Goal: Task Accomplishment & Management: Use online tool/utility

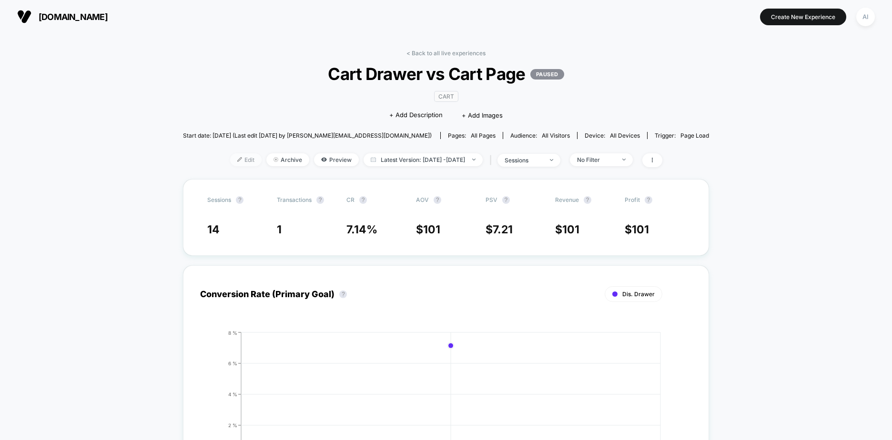
click at [230, 159] on span "Edit" at bounding box center [245, 159] width 31 height 13
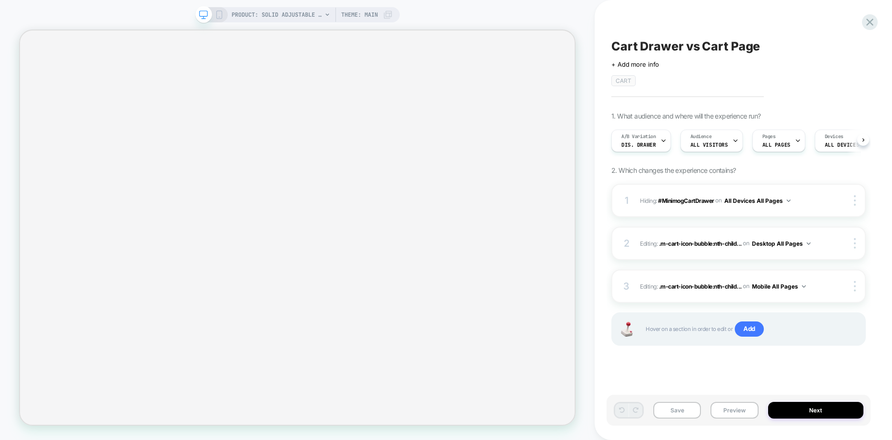
scroll to position [0, 0]
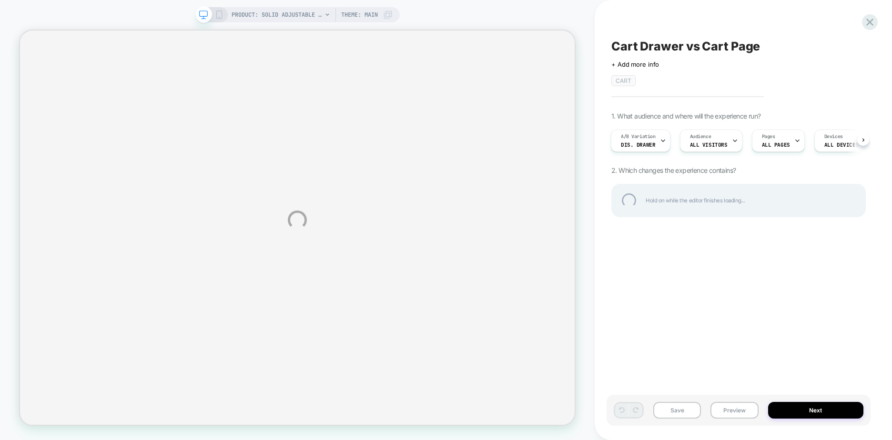
select select "**********"
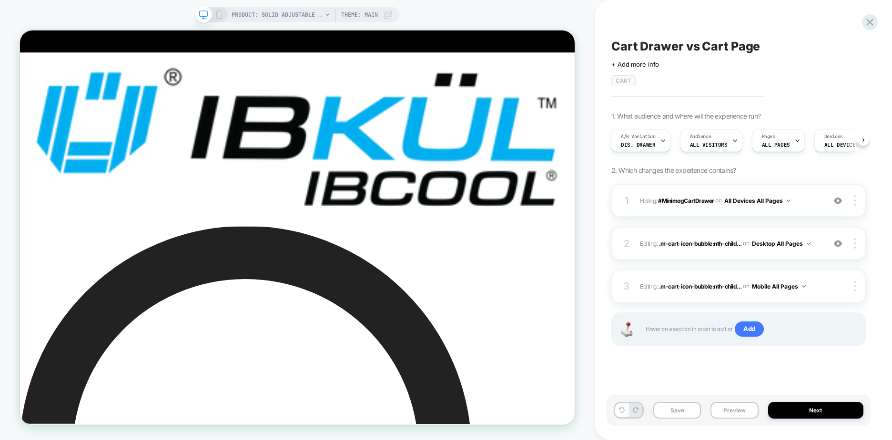
scroll to position [0, 1]
select select "**********"
click at [323, 11] on div "PRODUCT: Solid Adjustable Length Long Sleeve Polo [zip 48000] Theme: MAIN" at bounding box center [312, 14] width 161 height 15
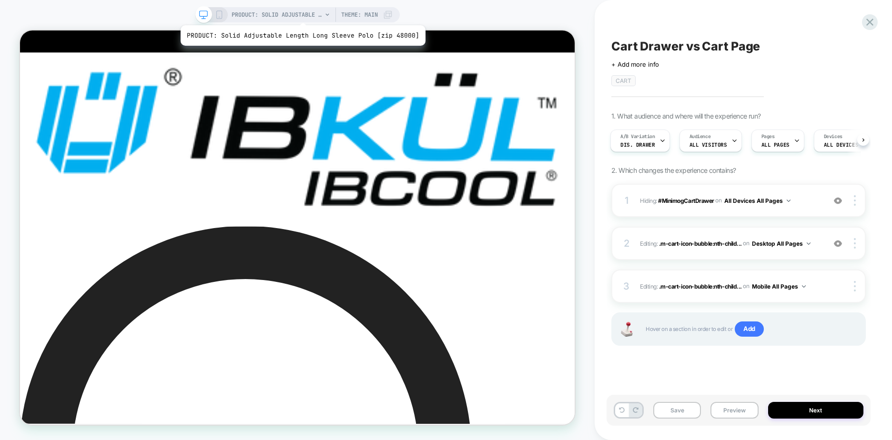
click at [300, 13] on span "PRODUCT: Solid Adjustable Length Long Sleeve Polo [zip 48000]" at bounding box center [277, 14] width 91 height 15
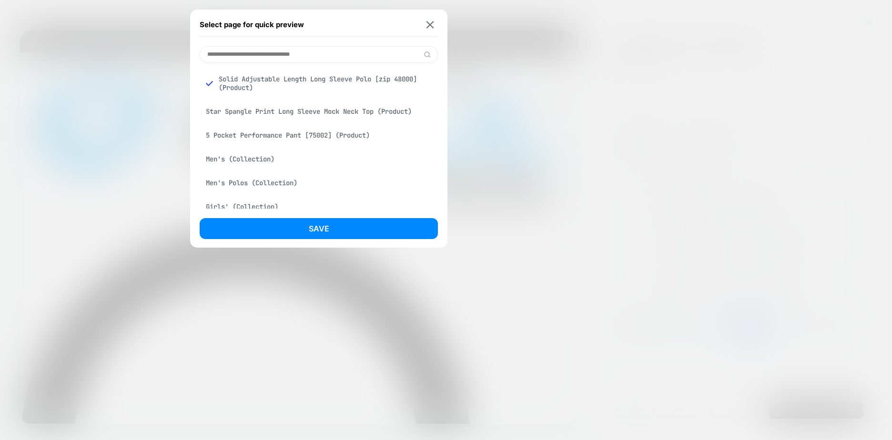
click at [298, 51] on input at bounding box center [319, 54] width 238 height 17
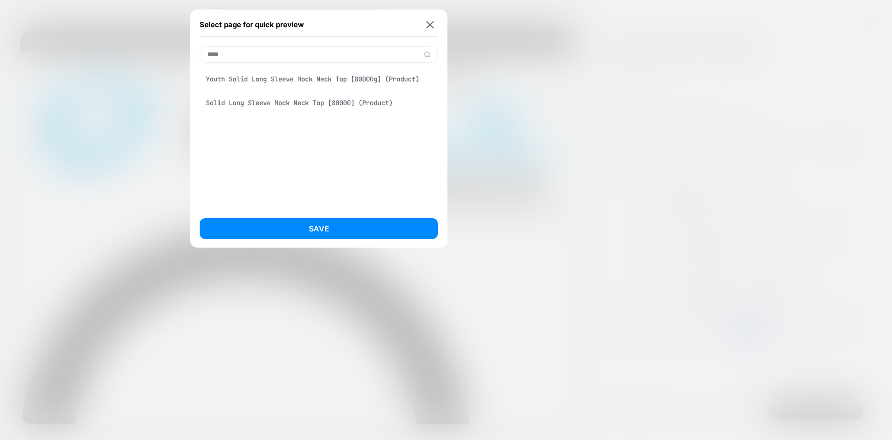
type input "*****"
click at [241, 101] on div "Solid Long Sleeve Mock Neck Top [80000] (Product)" at bounding box center [319, 103] width 238 height 18
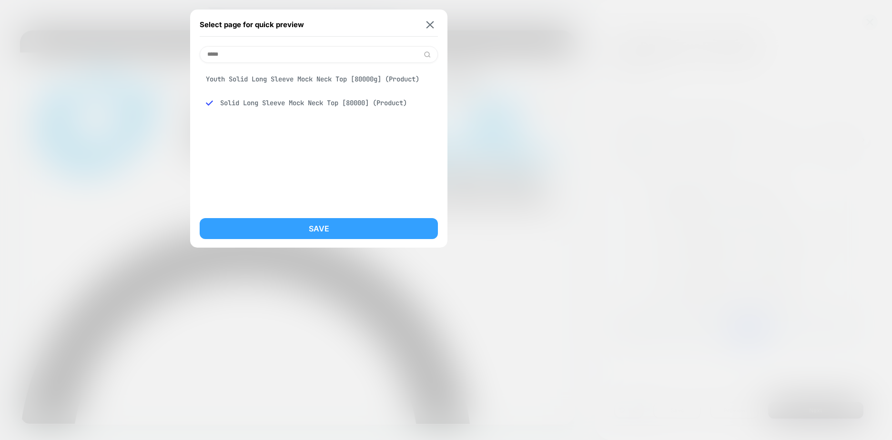
click at [335, 223] on button "Save" at bounding box center [319, 228] width 238 height 21
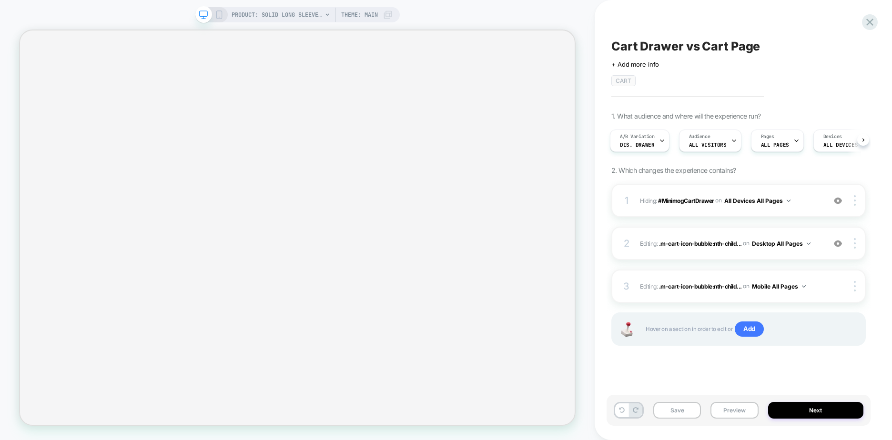
scroll to position [0, 2]
select select "**********"
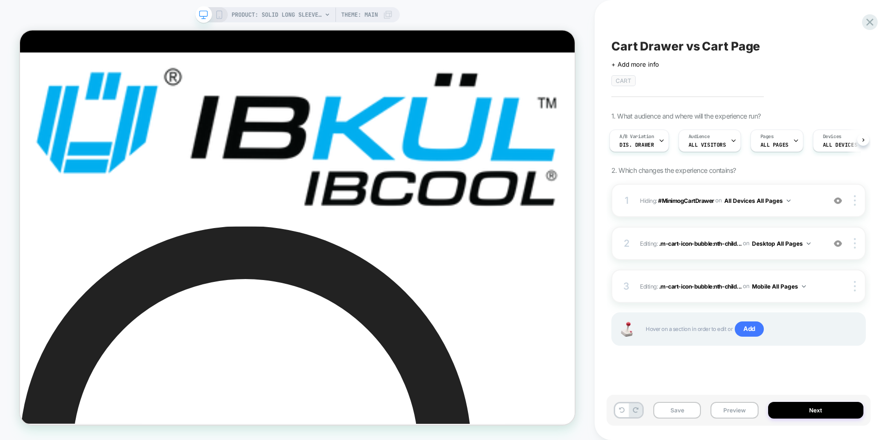
scroll to position [0, 0]
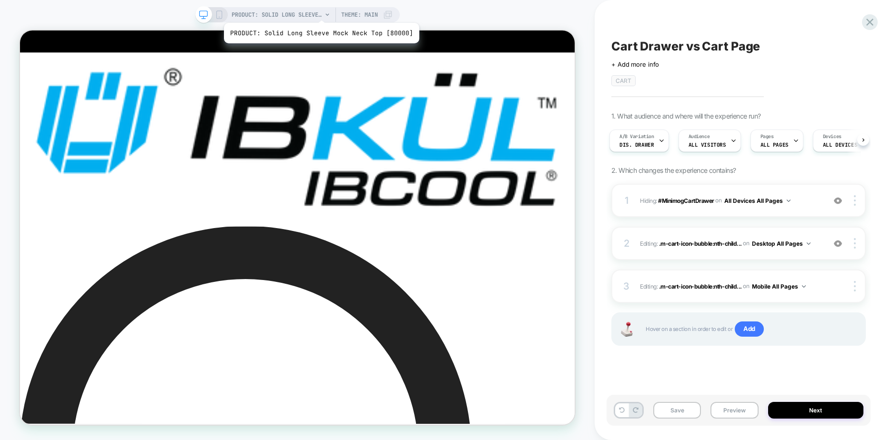
click at [319, 11] on span "PRODUCT: Solid Long Sleeve Mock Neck Top [80000]" at bounding box center [277, 14] width 91 height 15
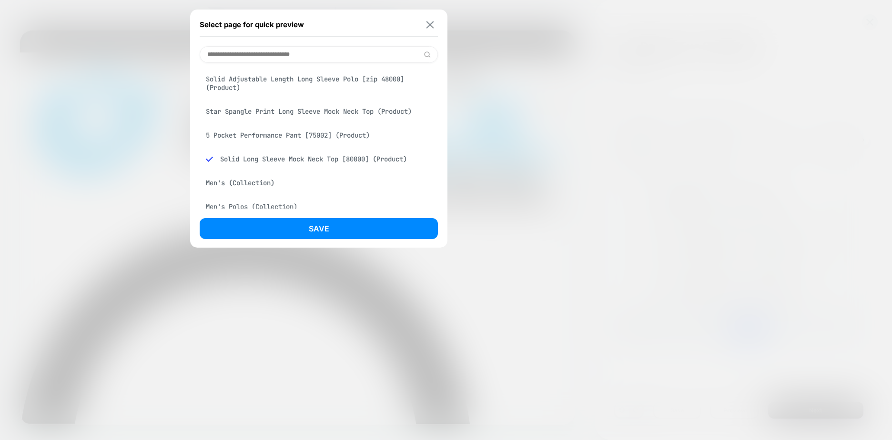
click at [428, 23] on img at bounding box center [430, 24] width 8 height 7
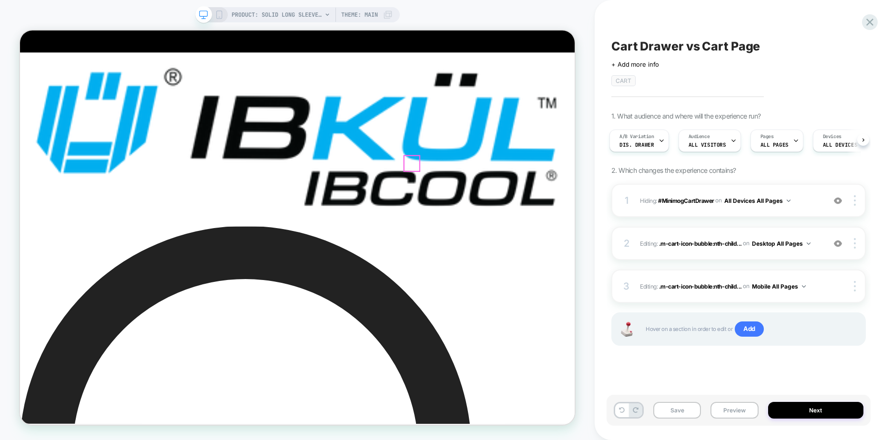
select select "**********"
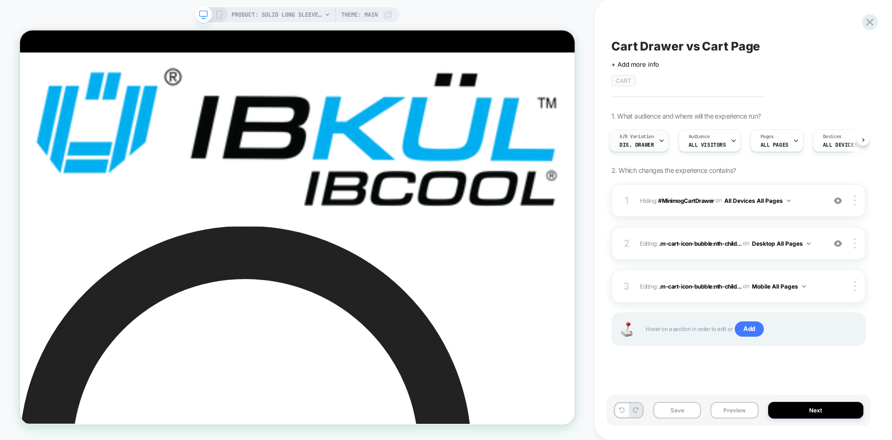
click at [639, 145] on span "Dis. Drawer" at bounding box center [636, 145] width 34 height 7
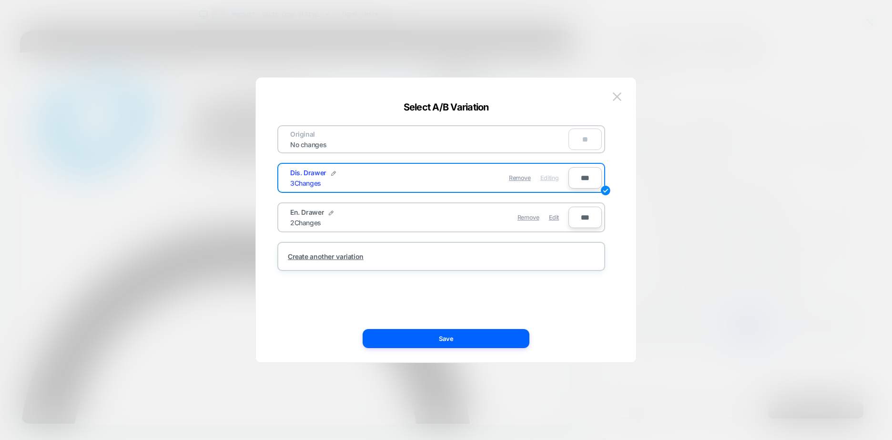
click at [559, 217] on div "Remove Edit" at bounding box center [496, 217] width 134 height 19
click at [555, 216] on span "Edit" at bounding box center [554, 217] width 10 height 7
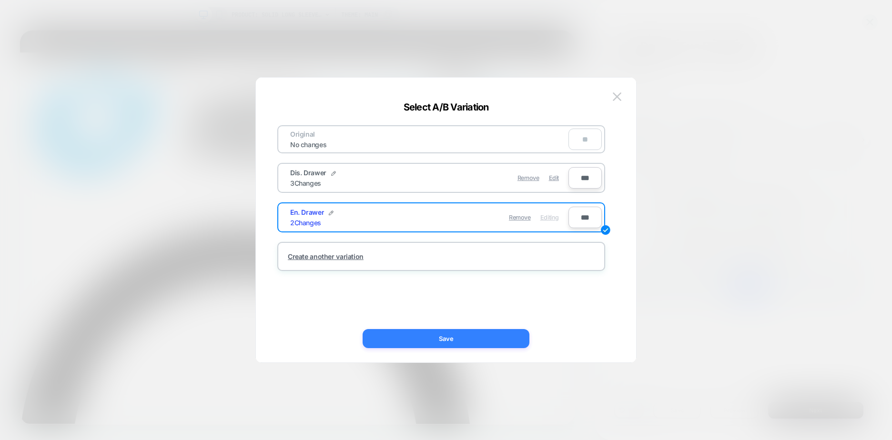
click at [482, 335] on button "Save" at bounding box center [446, 338] width 167 height 19
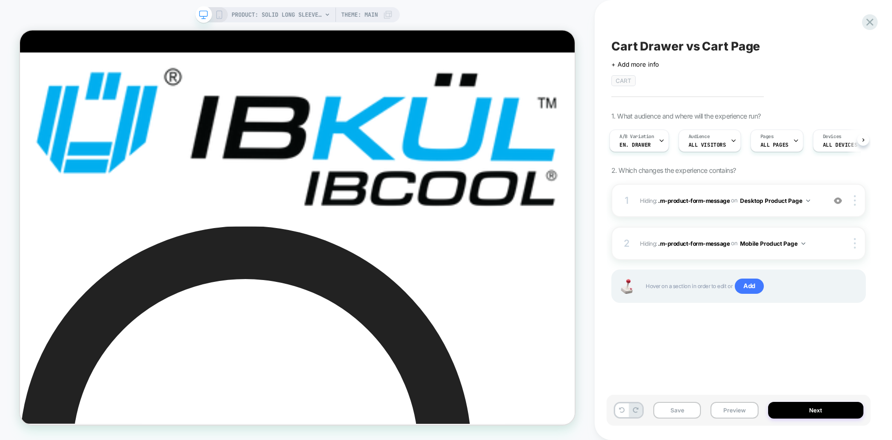
click at [216, 13] on icon at bounding box center [219, 14] width 9 height 9
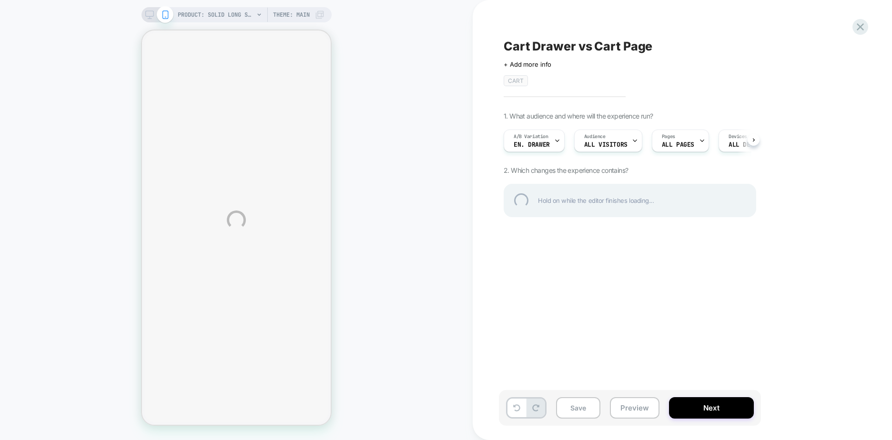
click at [544, 225] on div "PRODUCT: Solid Long Sleeve Mock Neck Top [80000] PRODUCT: Solid Long Sleeve Moc…" at bounding box center [446, 220] width 892 height 440
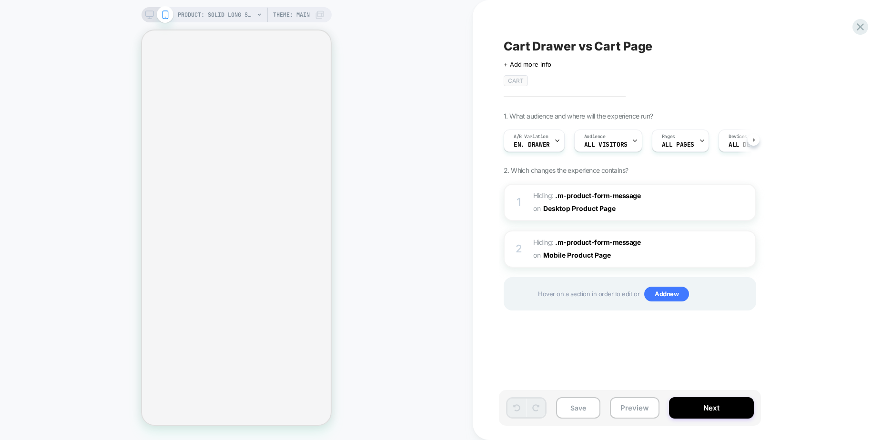
select select "**********"
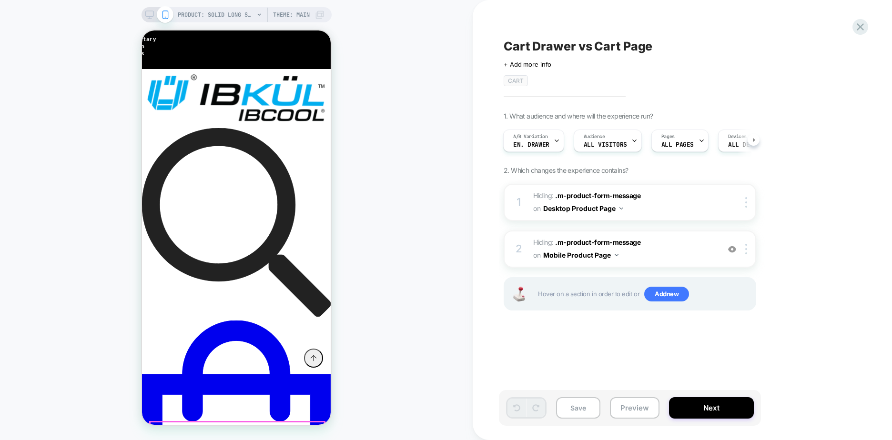
scroll to position [238, 0]
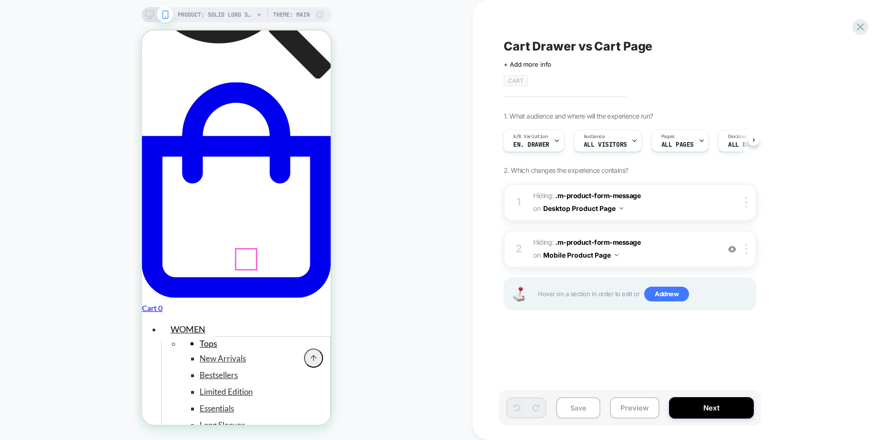
select select "**********"
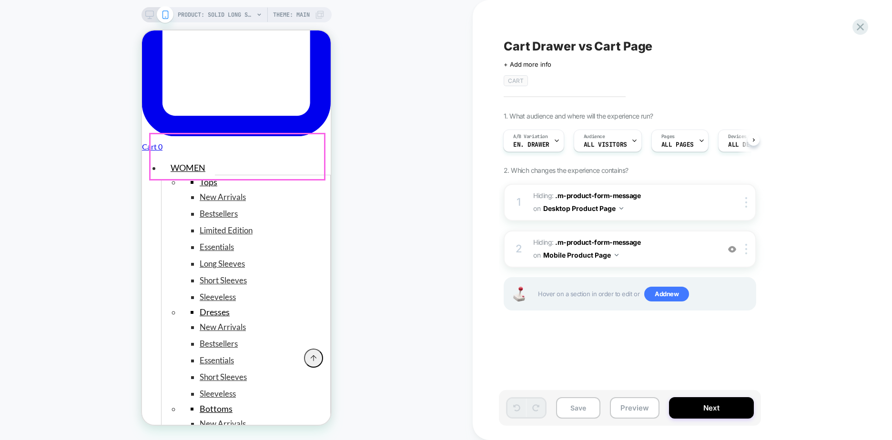
scroll to position [286, 0]
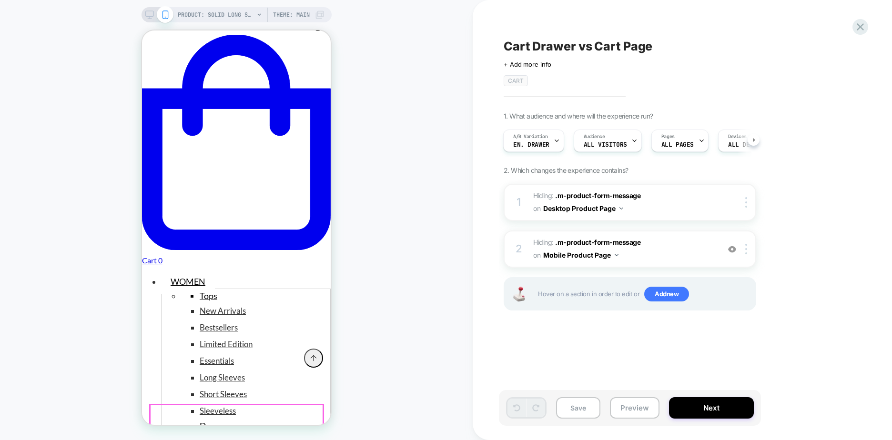
scroll to position [477, 0]
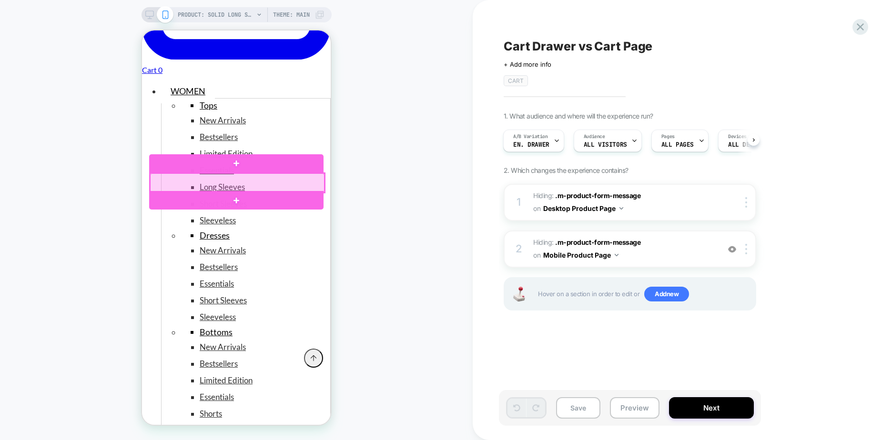
click at [305, 178] on div at bounding box center [237, 182] width 174 height 19
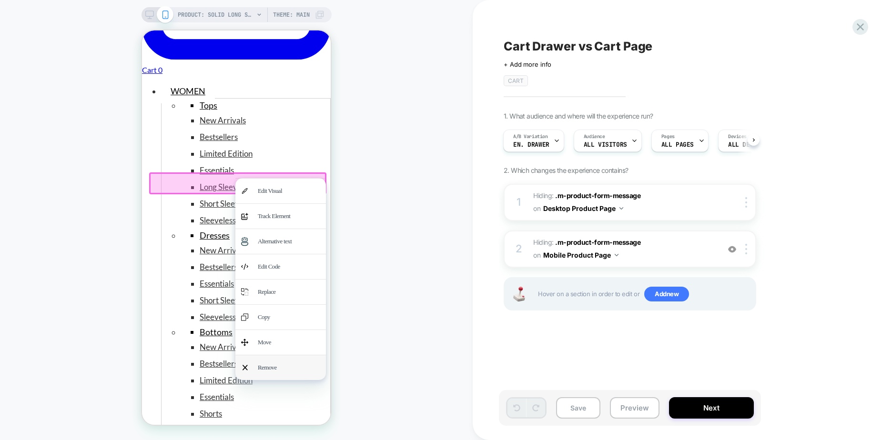
click at [275, 361] on div "Remove" at bounding box center [289, 367] width 62 height 13
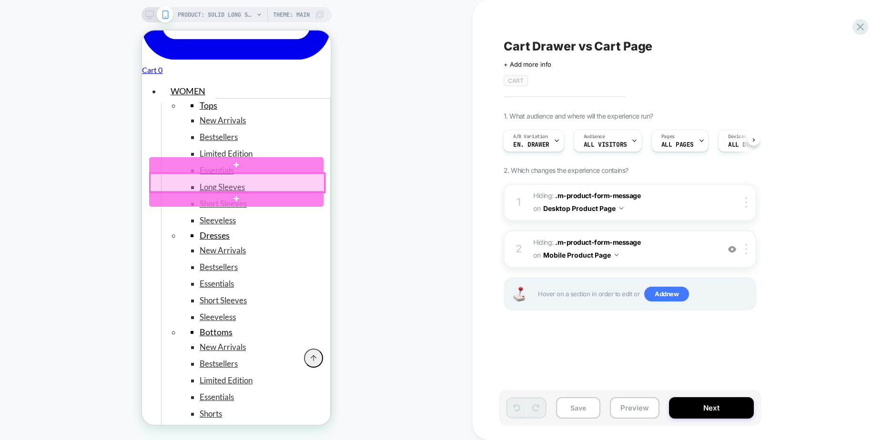
click at [297, 179] on div at bounding box center [237, 182] width 174 height 19
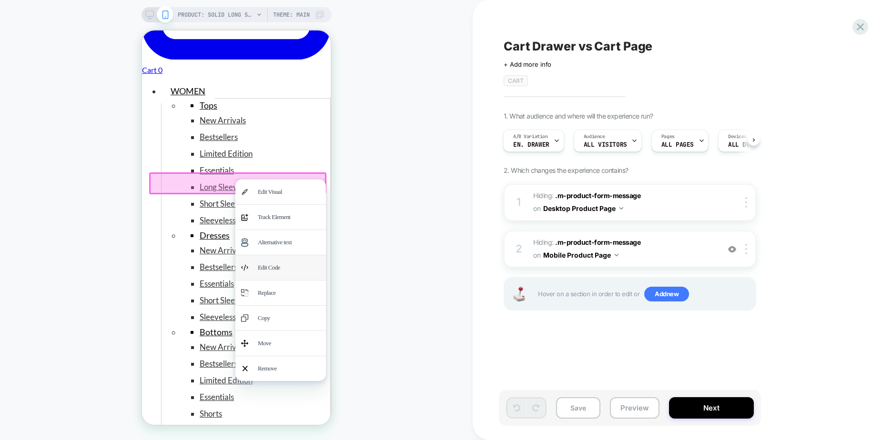
click at [280, 261] on div "Edit Code" at bounding box center [289, 267] width 62 height 13
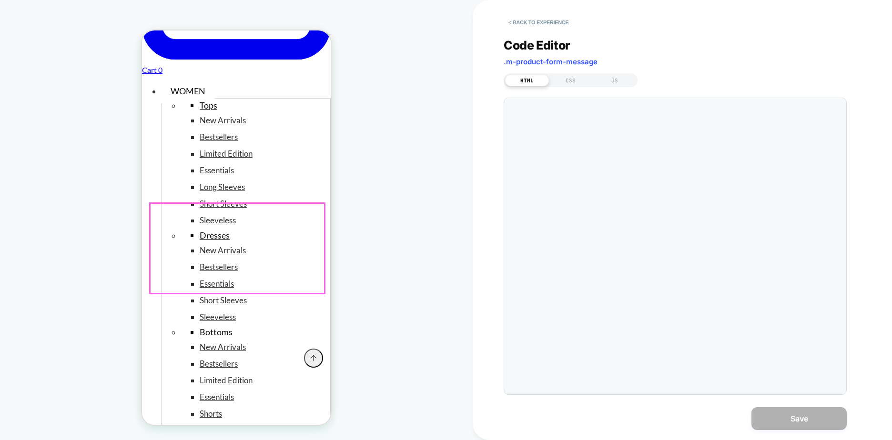
scroll to position [416, 0]
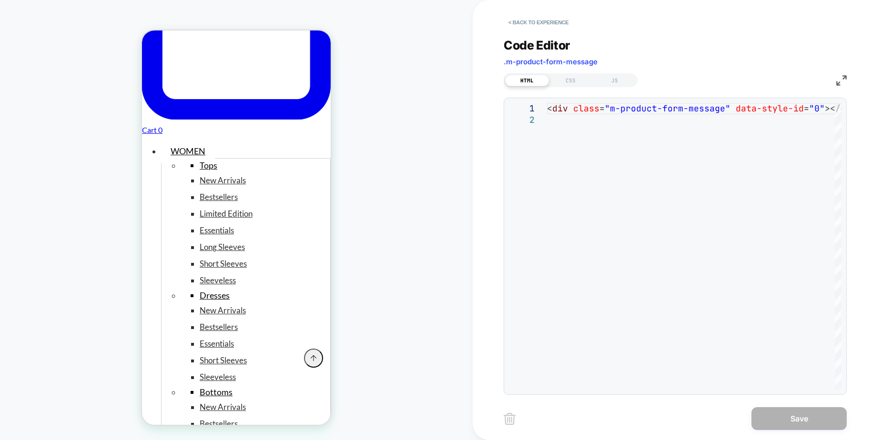
click at [573, 87] on div "**********" at bounding box center [675, 210] width 343 height 369
click at [542, 19] on button "< Back to experience" at bounding box center [539, 22] width 70 height 15
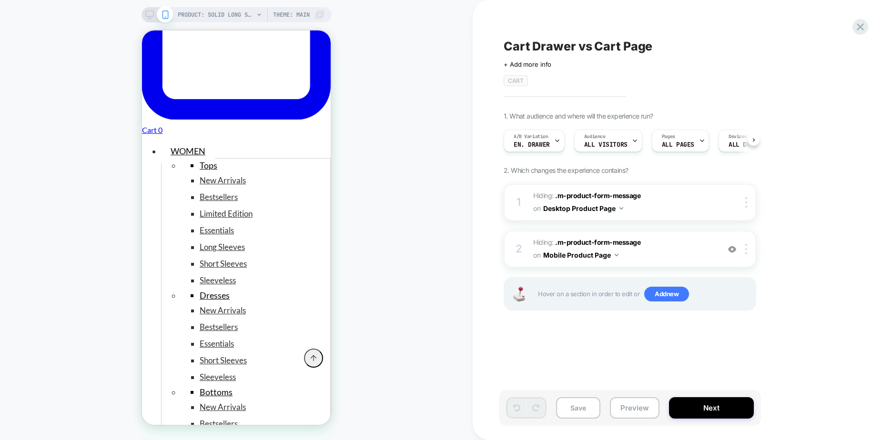
scroll to position [0, 0]
click at [568, 404] on button "Save" at bounding box center [578, 407] width 44 height 21
click at [542, 144] on span "En. Drawer" at bounding box center [531, 145] width 36 height 7
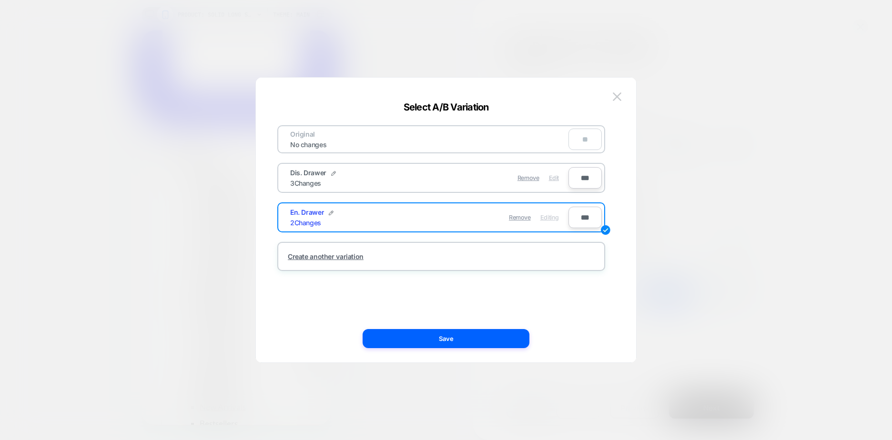
click at [557, 180] on span "Edit" at bounding box center [554, 177] width 10 height 7
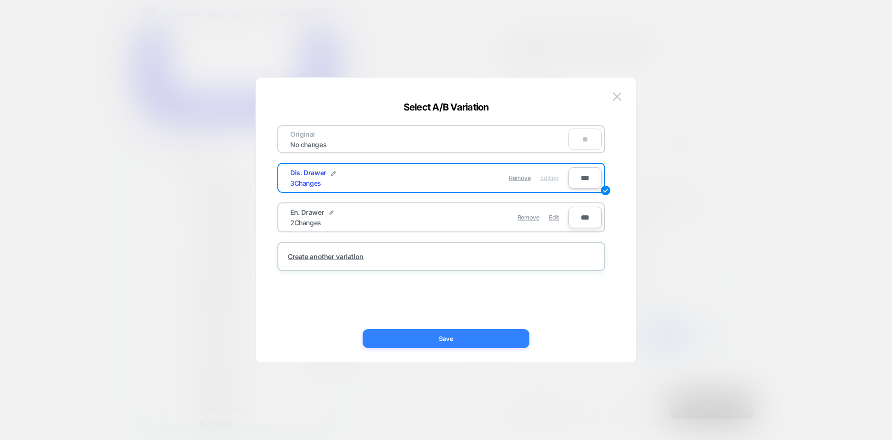
click at [445, 334] on button "Save" at bounding box center [446, 338] width 167 height 19
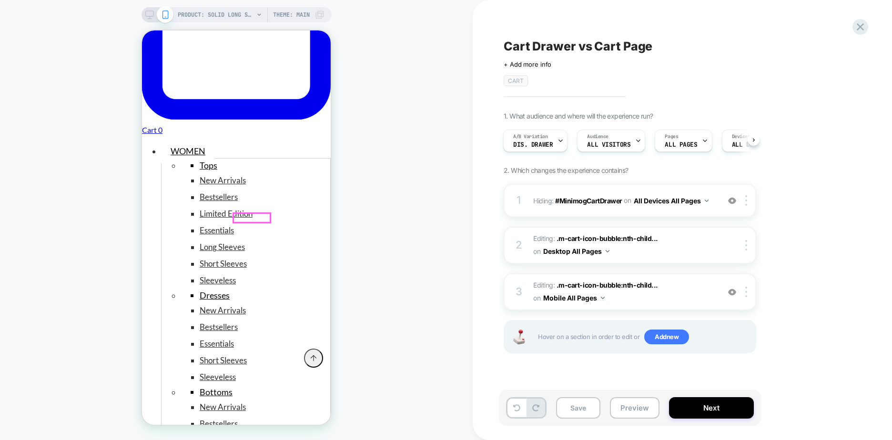
click at [638, 409] on button "Preview" at bounding box center [635, 407] width 50 height 21
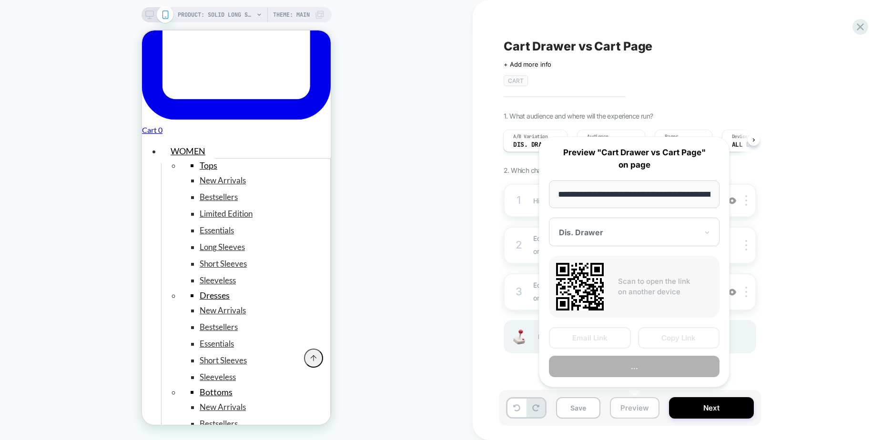
scroll to position [0, 177]
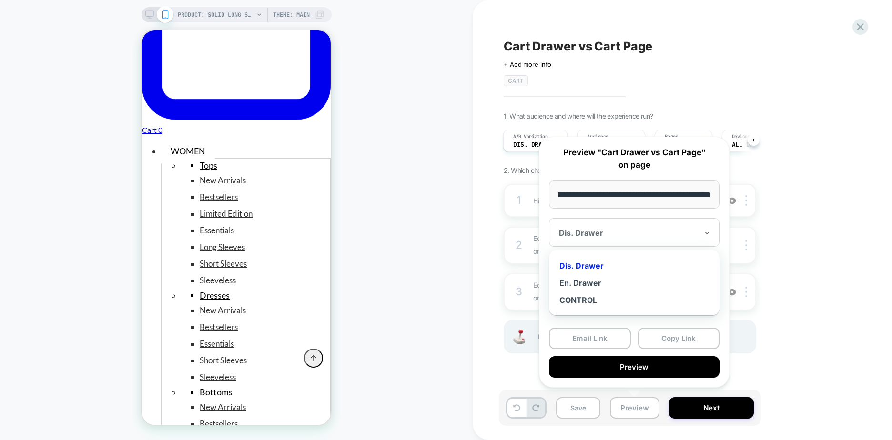
click at [633, 236] on div at bounding box center [628, 233] width 139 height 10
click at [591, 283] on div "En. Drawer" at bounding box center [634, 282] width 161 height 17
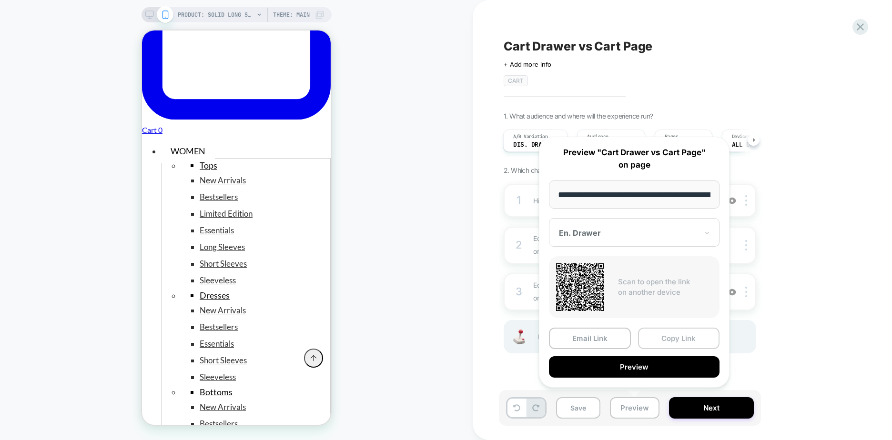
click at [669, 340] on button "Copy Link" at bounding box center [679, 338] width 82 height 21
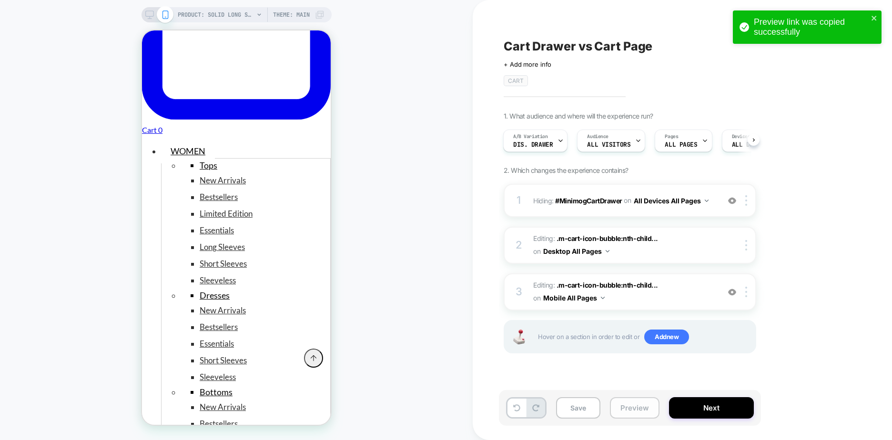
click at [634, 400] on button "Preview" at bounding box center [635, 407] width 50 height 21
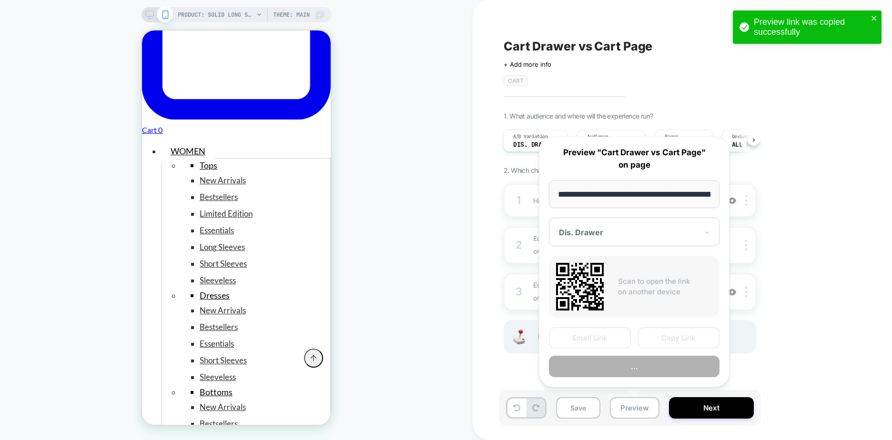
scroll to position [0, 177]
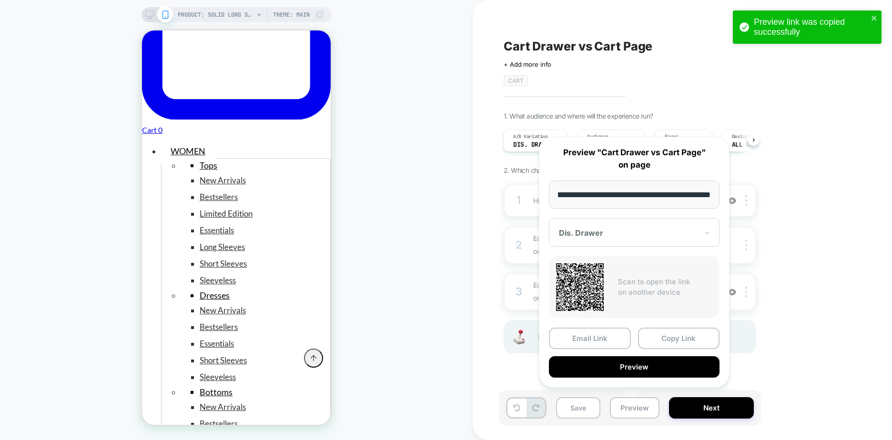
click at [631, 233] on div at bounding box center [628, 233] width 139 height 10
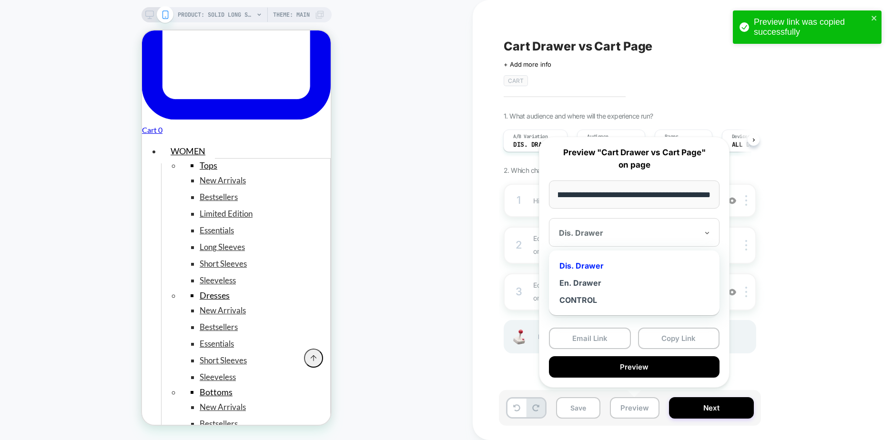
scroll to position [0, 0]
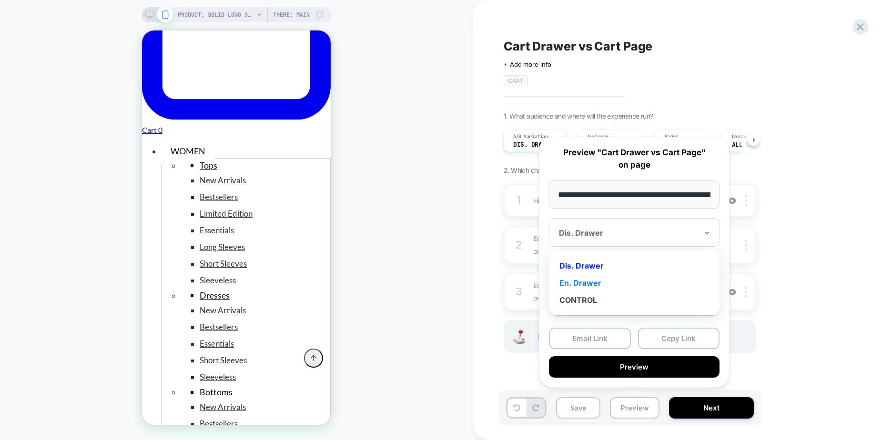
click at [593, 280] on div "En. Drawer" at bounding box center [634, 282] width 161 height 17
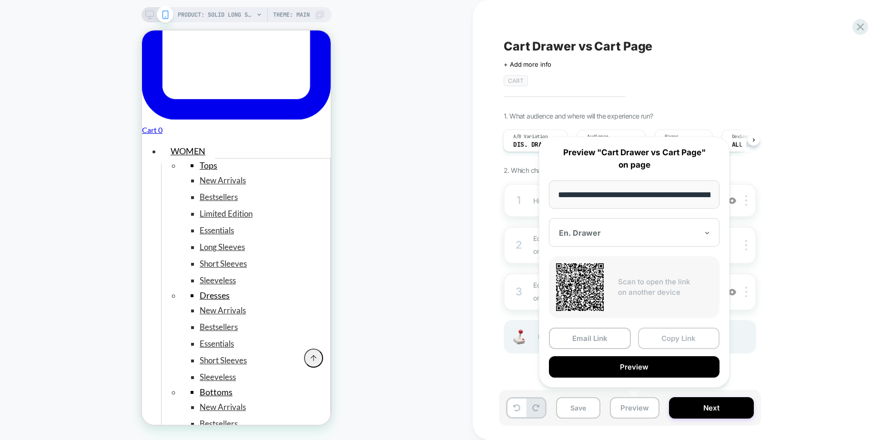
click at [668, 334] on button "Copy Link" at bounding box center [679, 338] width 82 height 21
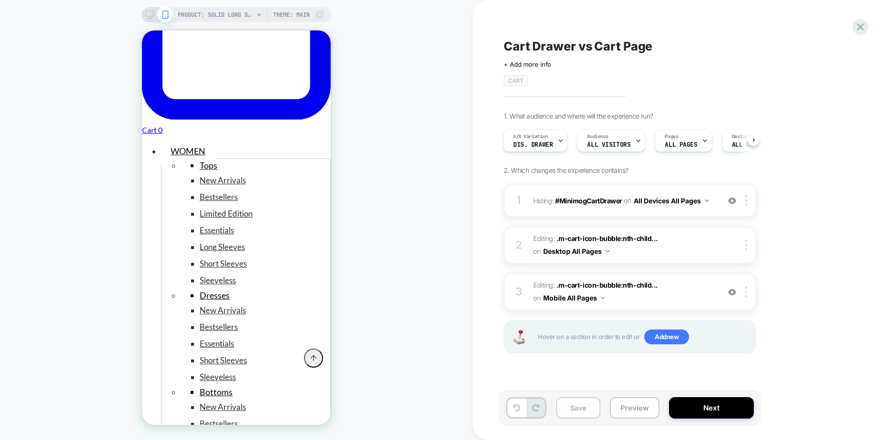
click at [582, 413] on button "Save" at bounding box center [578, 407] width 44 height 21
click at [150, 16] on icon at bounding box center [149, 14] width 9 height 9
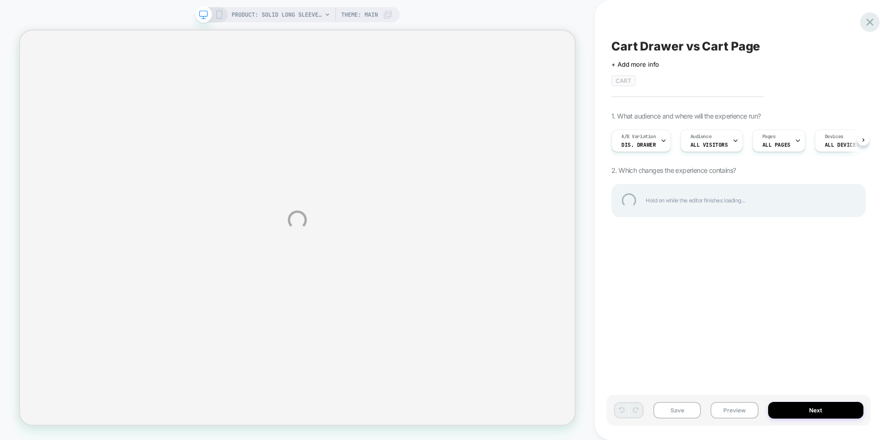
click at [872, 21] on div at bounding box center [870, 22] width 20 height 20
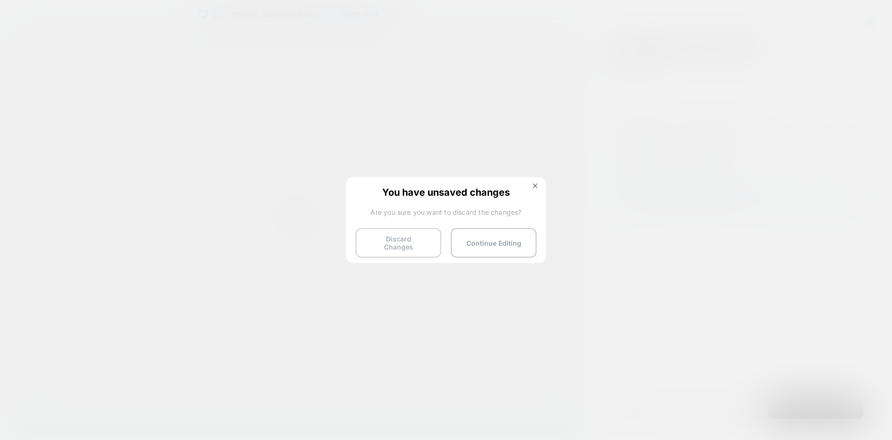
click at [406, 241] on button "Discard Changes" at bounding box center [398, 243] width 86 height 30
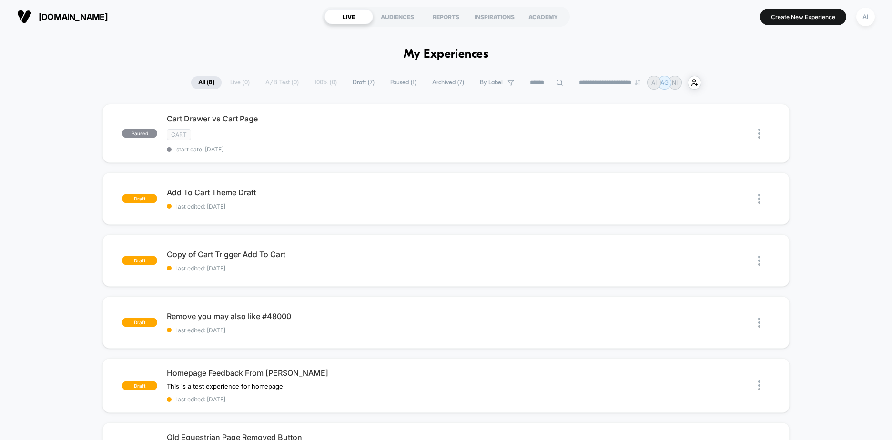
click at [316, 83] on div "**********" at bounding box center [446, 83] width 510 height 14
click at [712, 136] on div "Start" at bounding box center [711, 133] width 48 height 21
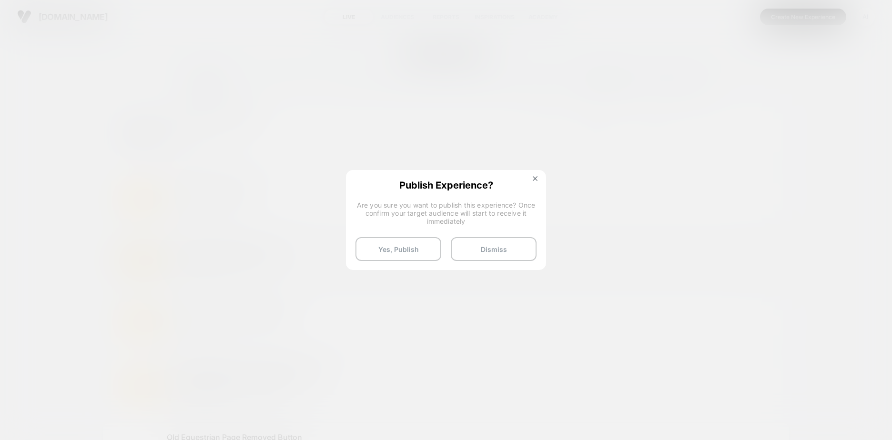
click at [510, 251] on button "Dismiss" at bounding box center [494, 249] width 86 height 24
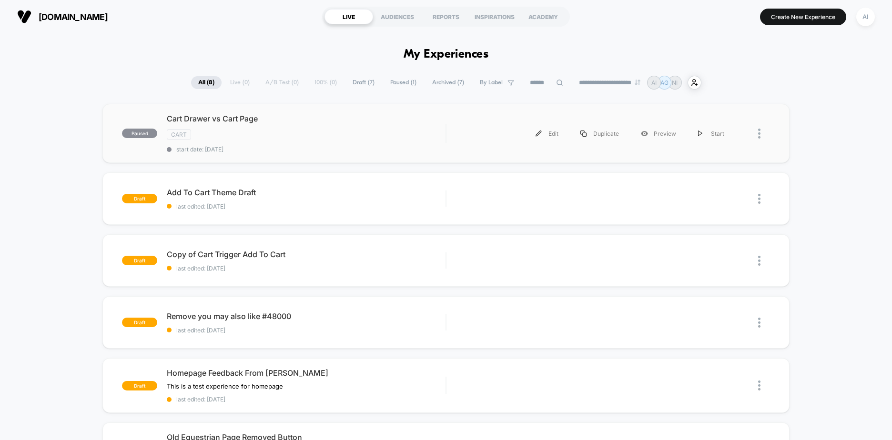
click at [482, 152] on div "paused Cart Drawer vs Cart Page CART start date: 10/09/2025 Edit Duplicate Prev…" at bounding box center [445, 133] width 687 height 59
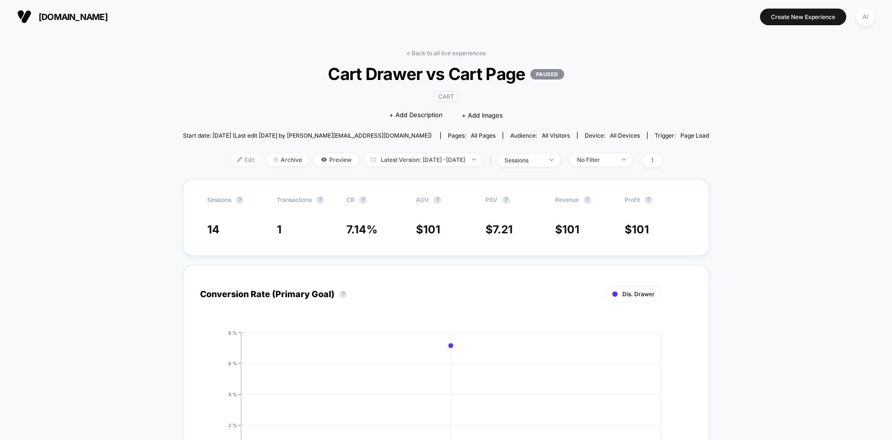
click at [235, 158] on span "Edit" at bounding box center [245, 159] width 31 height 13
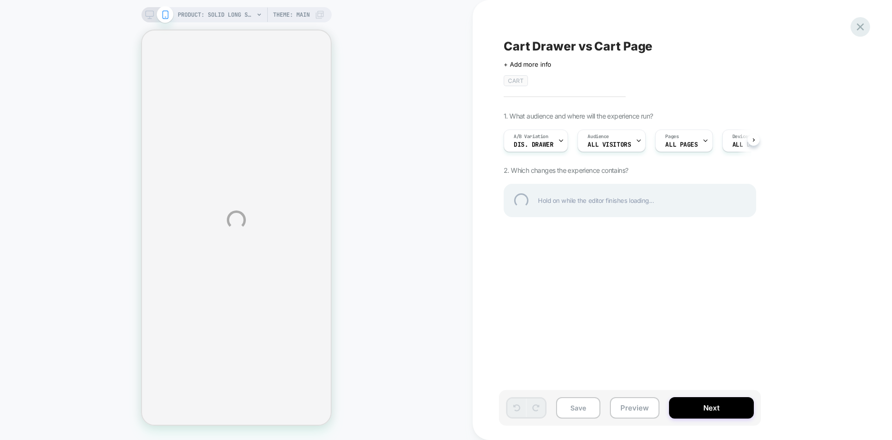
click at [862, 30] on div at bounding box center [861, 27] width 20 height 20
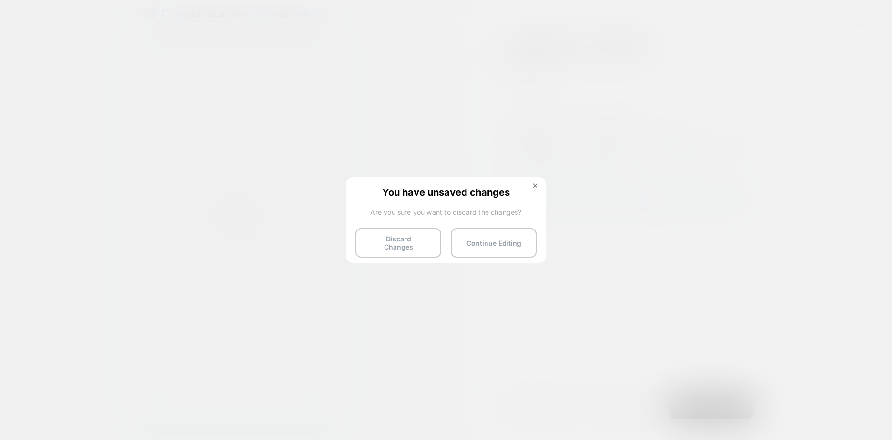
click at [409, 233] on button "Discard Changes" at bounding box center [398, 243] width 86 height 30
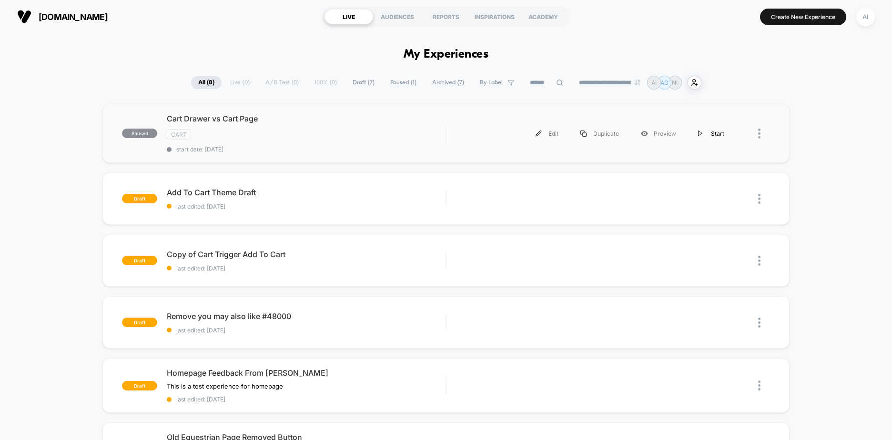
click at [712, 138] on div "Start" at bounding box center [711, 133] width 48 height 21
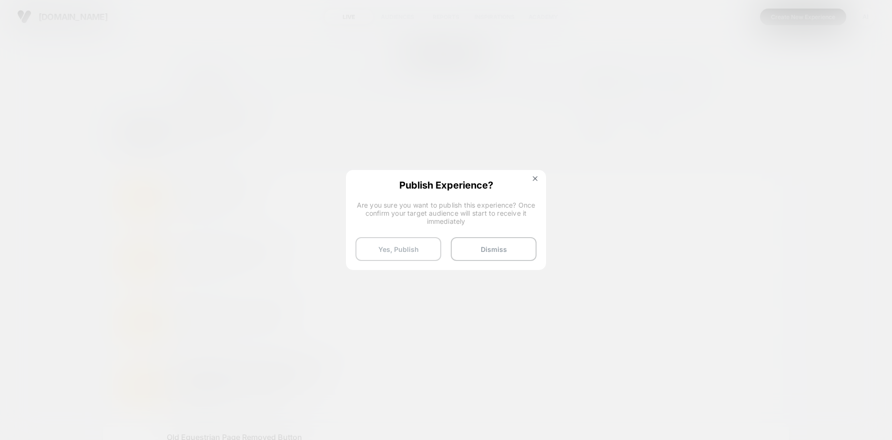
click at [419, 247] on button "Yes, Publish" at bounding box center [398, 249] width 86 height 24
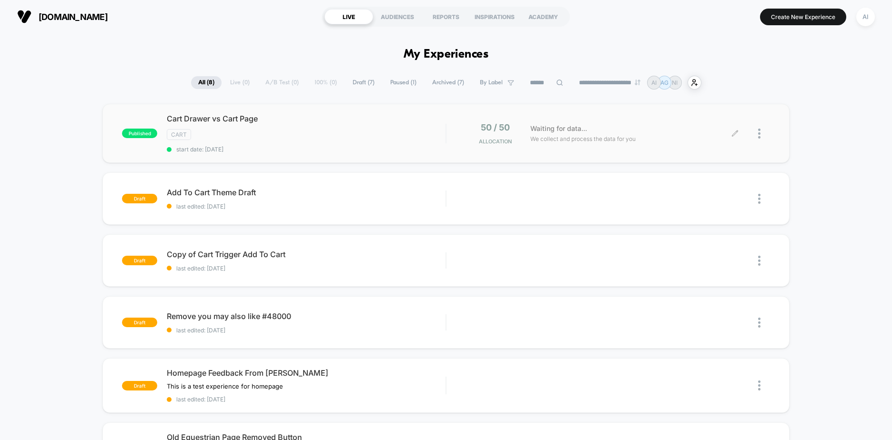
click at [734, 133] on icon at bounding box center [734, 133] width 7 height 7
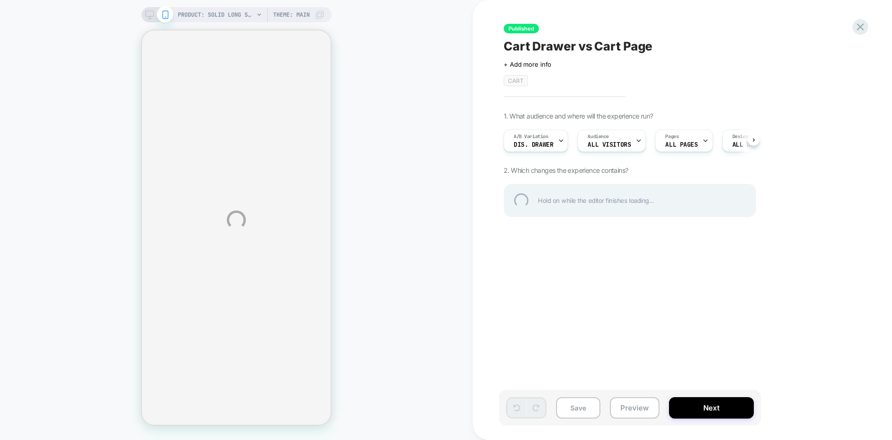
scroll to position [0, 0]
select select "**********"
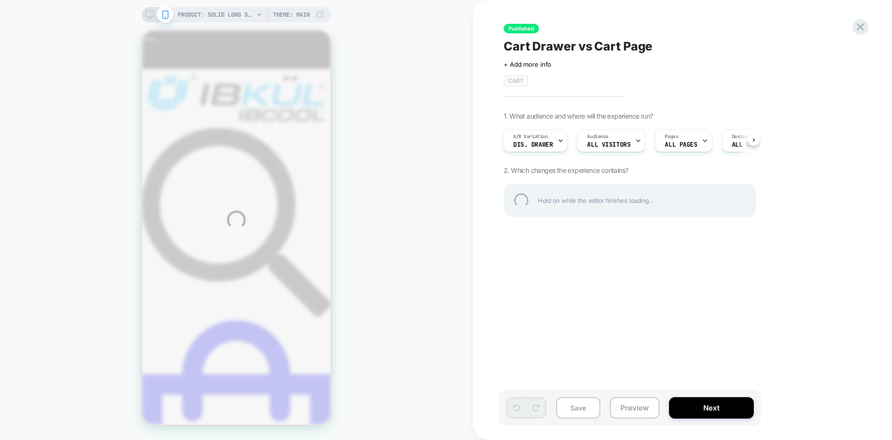
drag, startPoint x: 570, startPoint y: 325, endPoint x: 545, endPoint y: 257, distance: 72.2
click at [545, 257] on div "PRODUCT: Solid Long Sleeve Mock Neck Top [80000] PRODUCT: Solid Long Sleeve Moc…" at bounding box center [446, 220] width 892 height 440
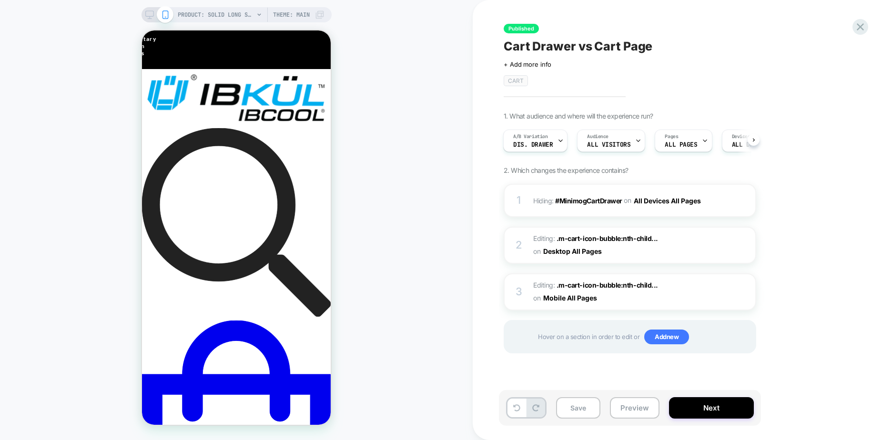
click at [545, 257] on div "on Desktop All Pages" at bounding box center [571, 251] width 76 height 14
click at [150, 16] on icon at bounding box center [149, 14] width 9 height 9
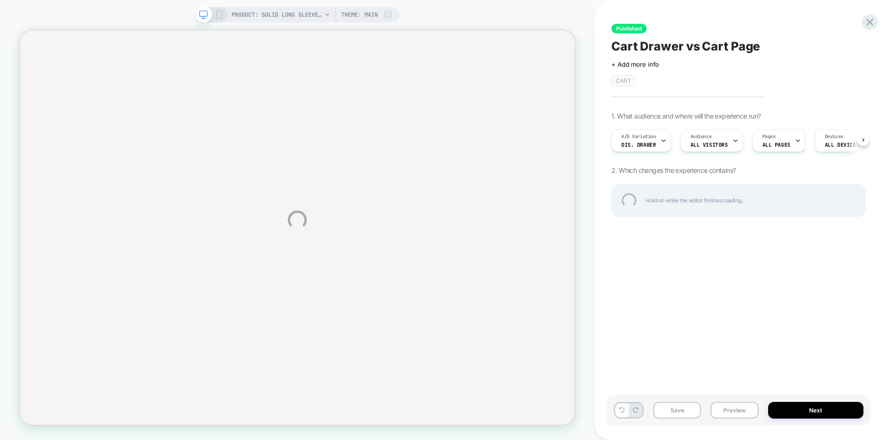
select select "**********"
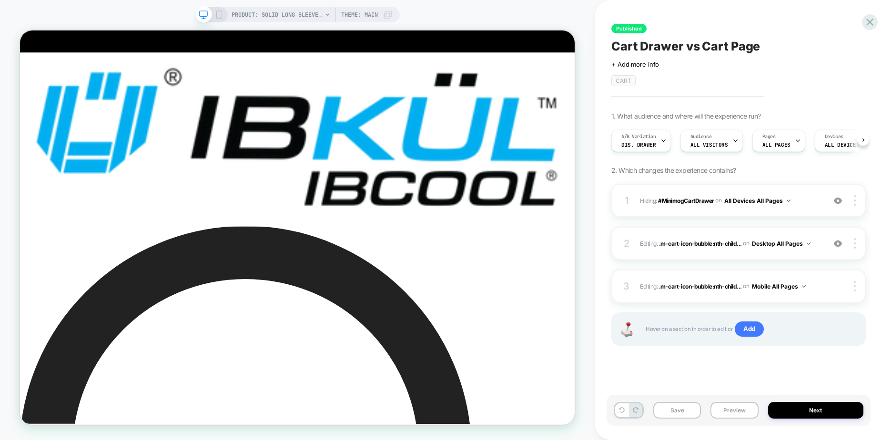
scroll to position [0, 0]
click at [683, 411] on button "Save" at bounding box center [677, 410] width 48 height 17
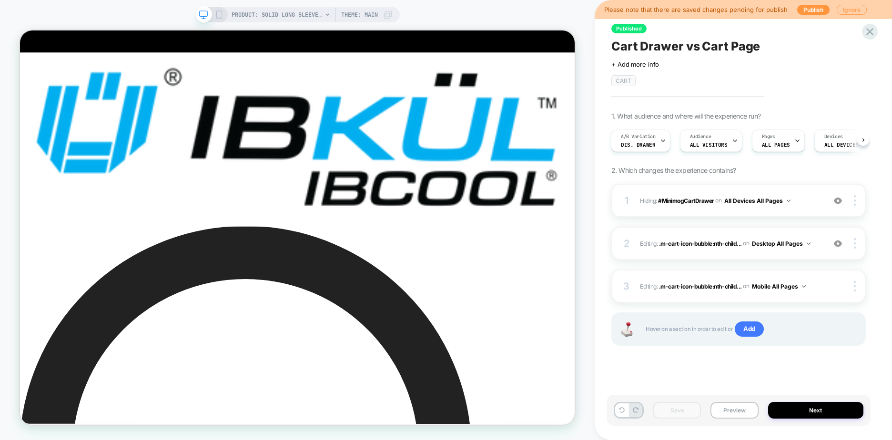
click at [842, 10] on button "Ignore" at bounding box center [852, 10] width 30 height 10
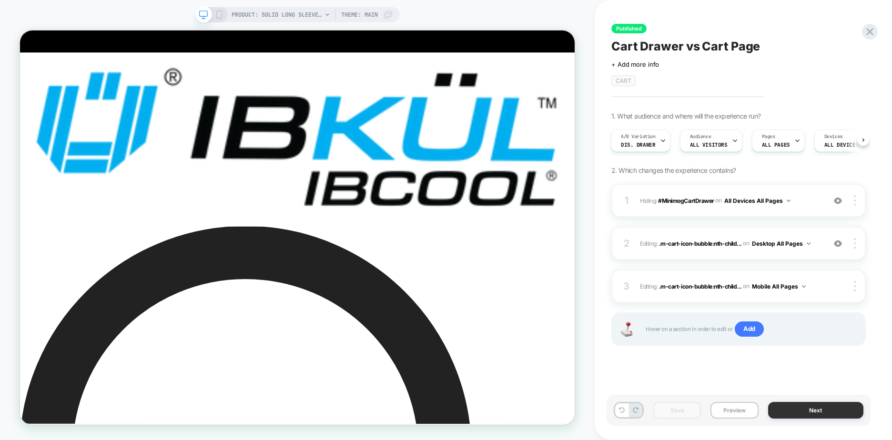
click at [816, 409] on button "Next" at bounding box center [816, 410] width 96 height 17
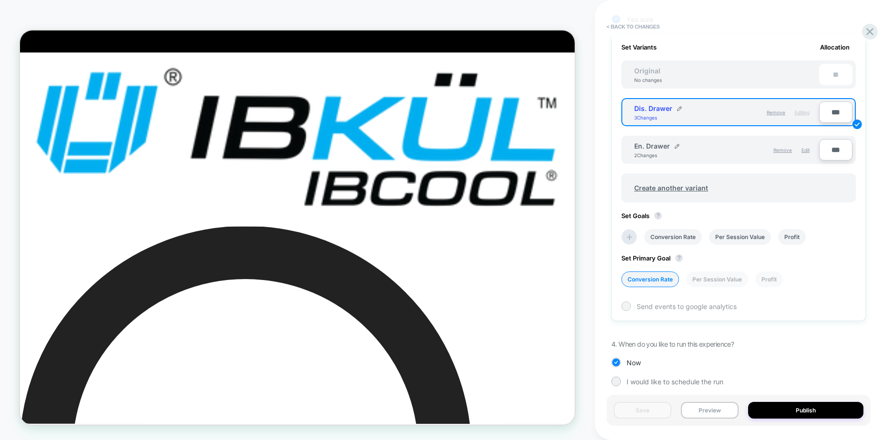
scroll to position [307, 0]
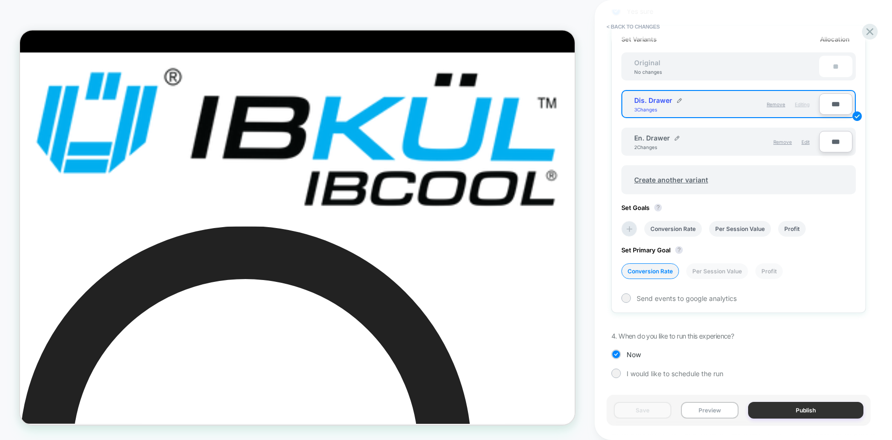
click at [810, 409] on button "Publish" at bounding box center [805, 410] width 115 height 17
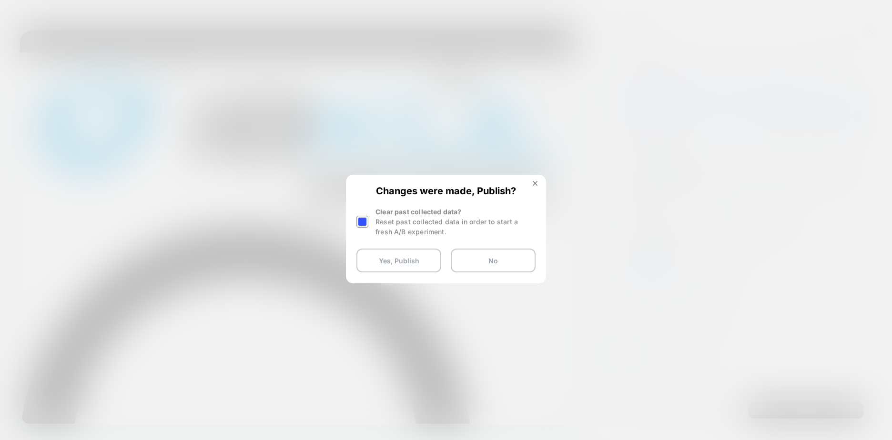
click at [371, 223] on div "Clear past collected data? Reset past collected data in order to start a fresh …" at bounding box center [445, 222] width 179 height 30
click at [366, 223] on div at bounding box center [362, 222] width 12 height 12
click at [363, 220] on div at bounding box center [362, 222] width 12 height 12
click at [386, 259] on button "Yes, Publish" at bounding box center [398, 261] width 85 height 24
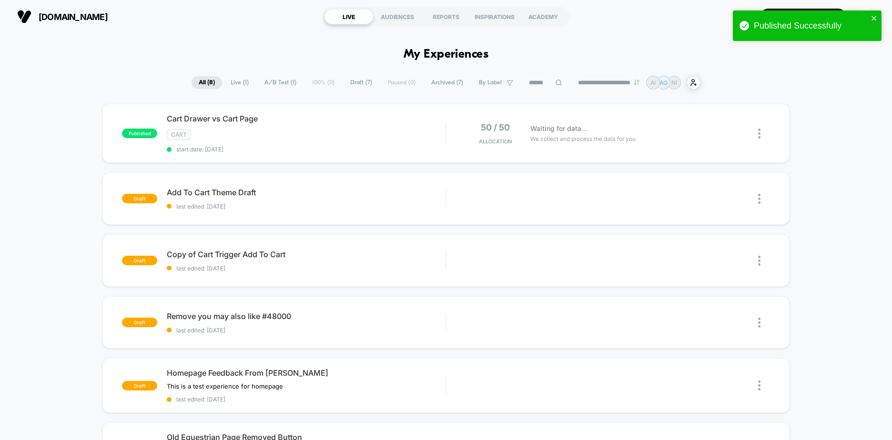
click at [867, 20] on div "Published Successfully" at bounding box center [804, 26] width 134 height 16
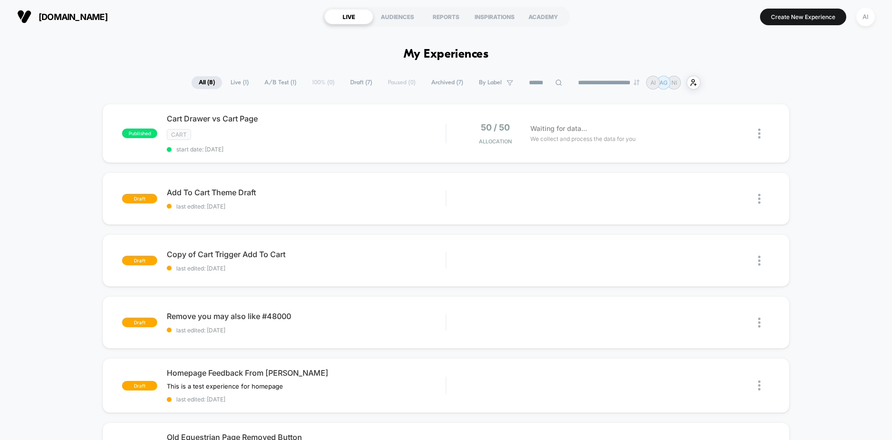
click at [833, 83] on div "**********" at bounding box center [446, 83] width 892 height 14
click at [46, 128] on div "published Cart Drawer vs Cart Page CART start date: 19/09/2025 50 / 50 Allocati…" at bounding box center [446, 404] width 892 height 600
click at [824, 158] on div "published Cart Drawer vs Cart Page CART start date: 19/09/2025 50 / 50 Allocati…" at bounding box center [446, 404] width 892 height 600
